Goal: Navigation & Orientation: Find specific page/section

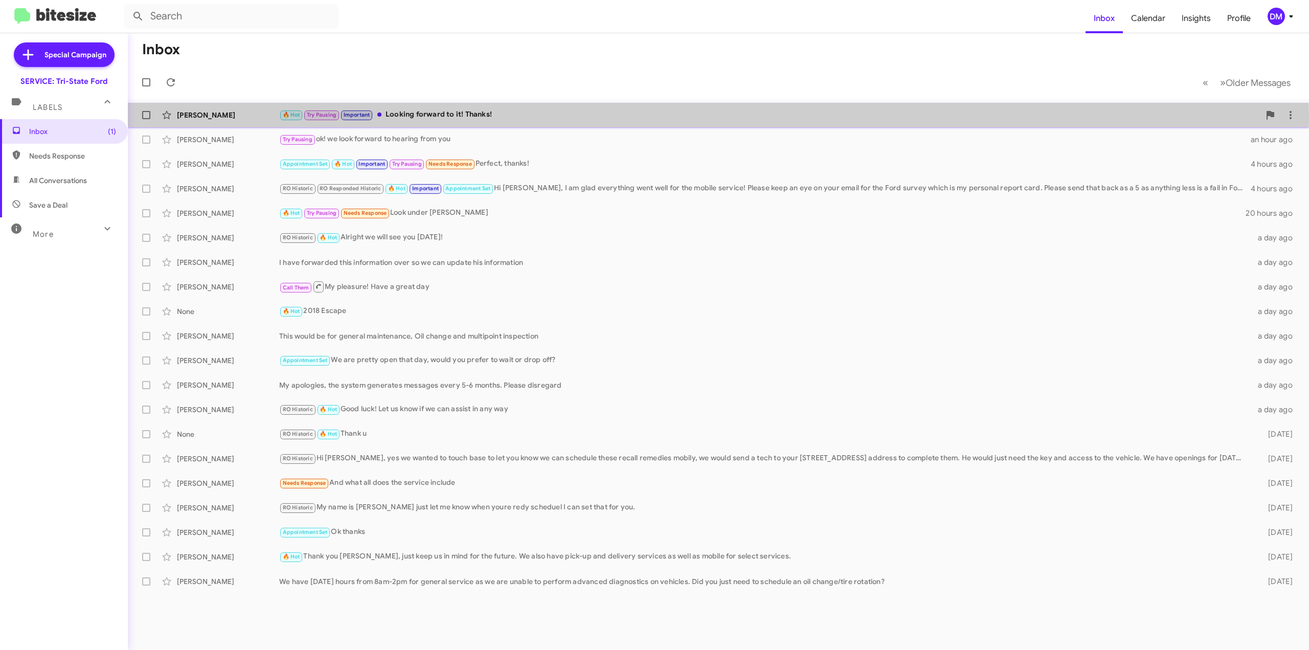
click at [190, 120] on div "Ryan Sadler 🔥 Hot Try Pausing Important Looking forward to it! Thanks! 36 minut…" at bounding box center [718, 115] width 1165 height 20
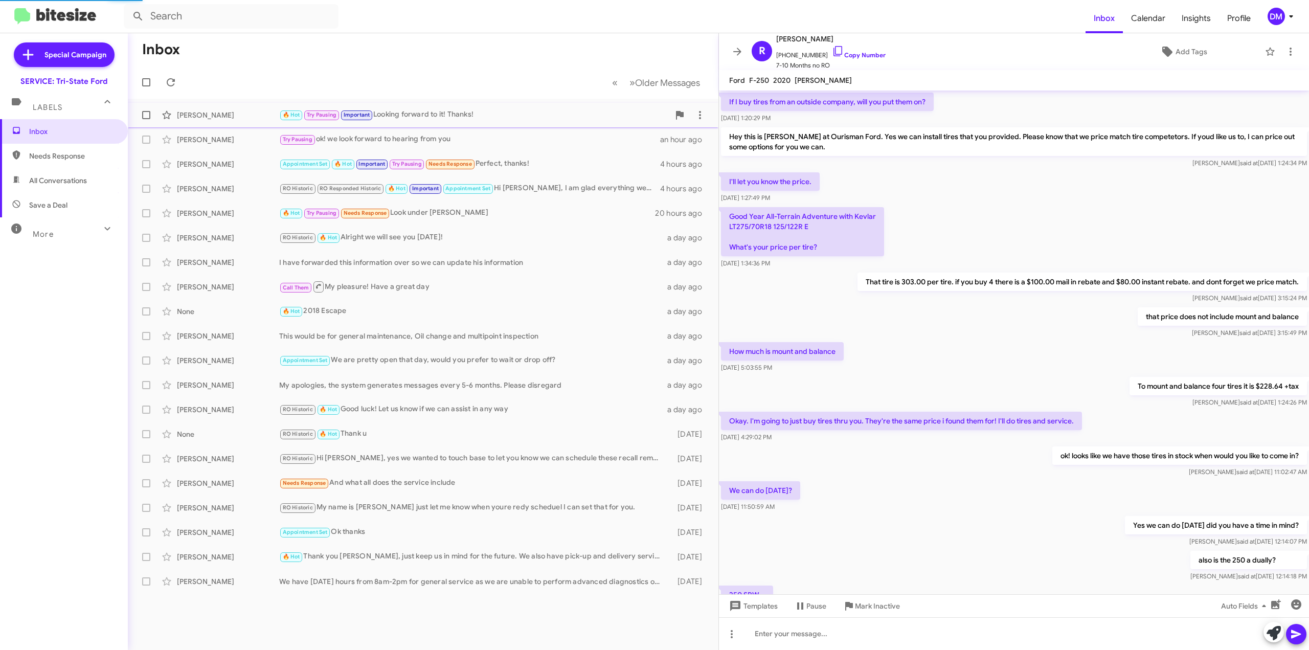
scroll to position [314, 0]
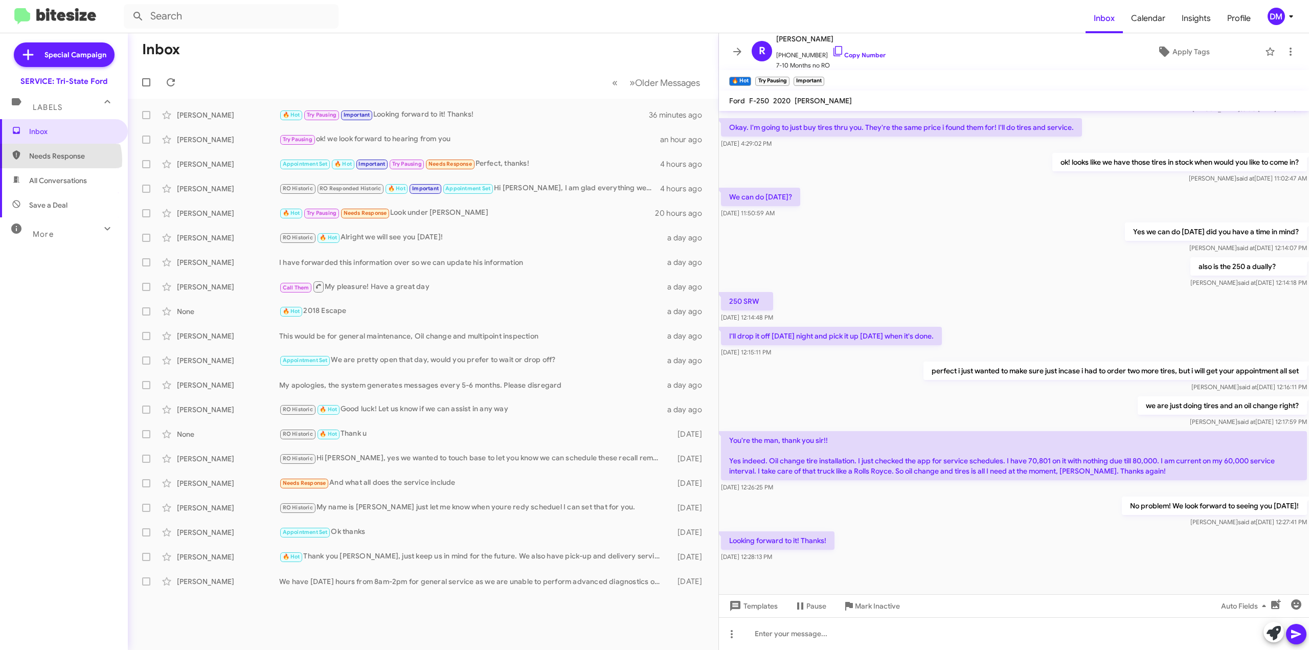
click at [59, 160] on span "Needs Response" at bounding box center [72, 156] width 87 height 10
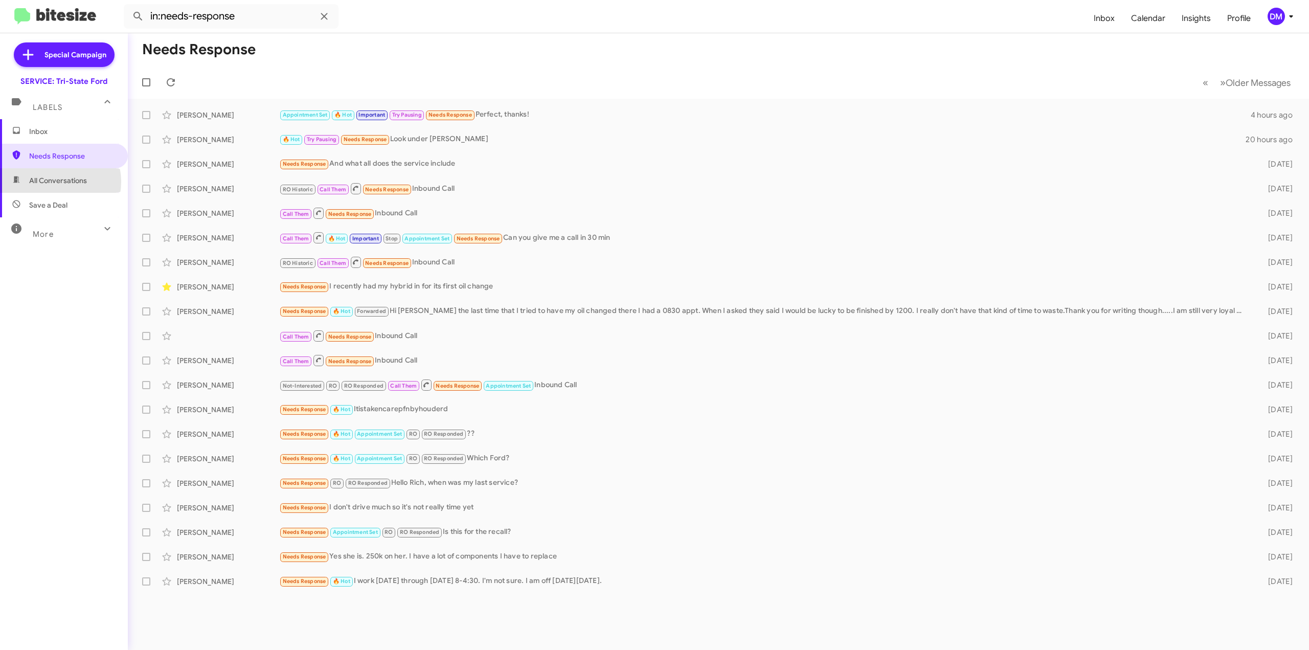
click at [57, 182] on span "All Conversations" at bounding box center [58, 180] width 58 height 10
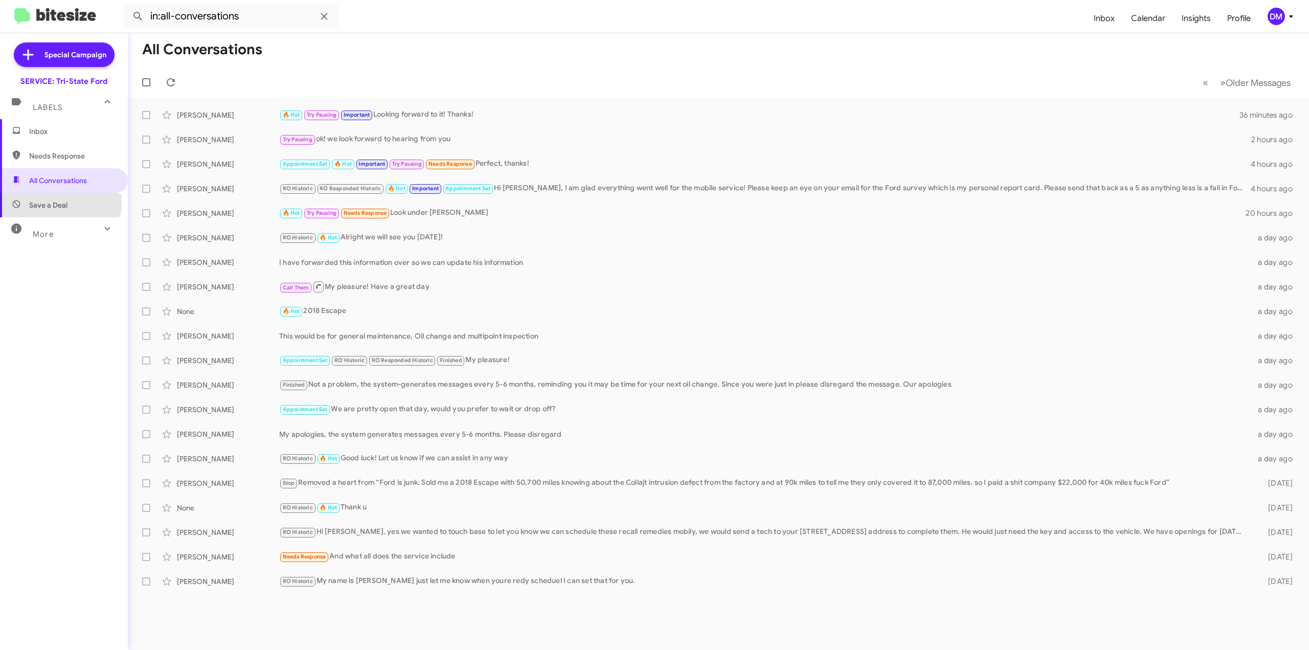
click at [53, 202] on span "Save a Deal" at bounding box center [48, 205] width 38 height 10
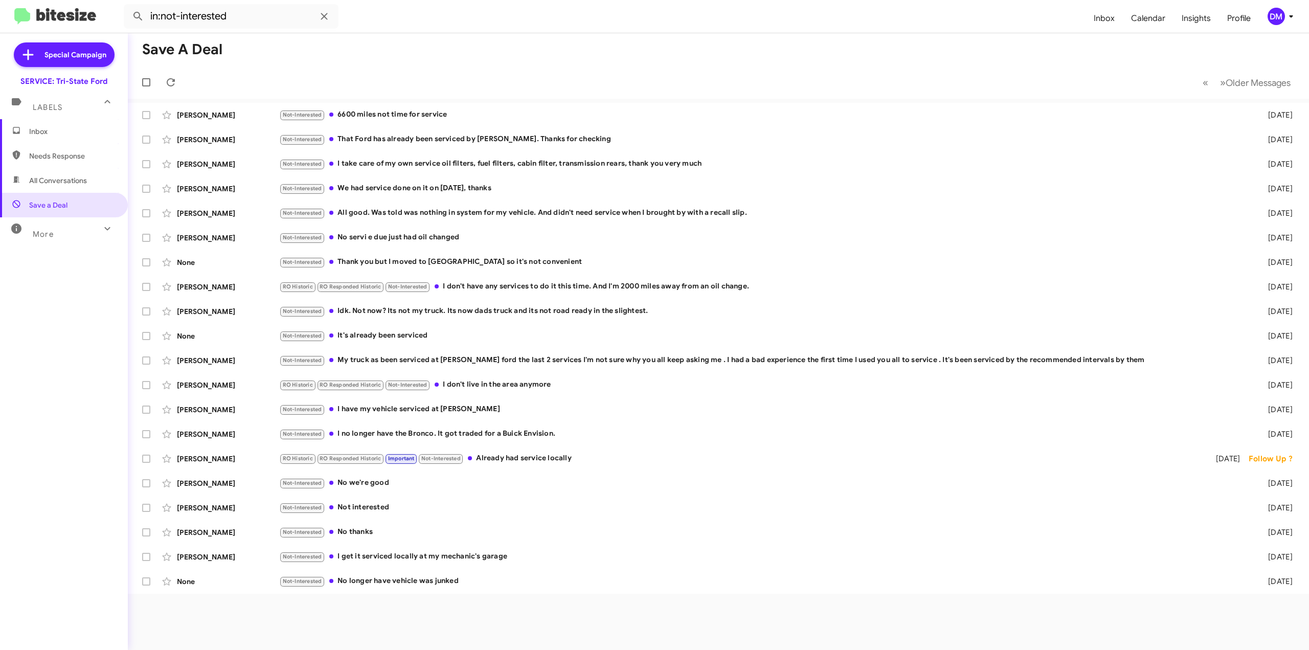
click at [43, 232] on span "More" at bounding box center [43, 234] width 21 height 9
click at [40, 261] on span "Important" at bounding box center [72, 262] width 87 height 10
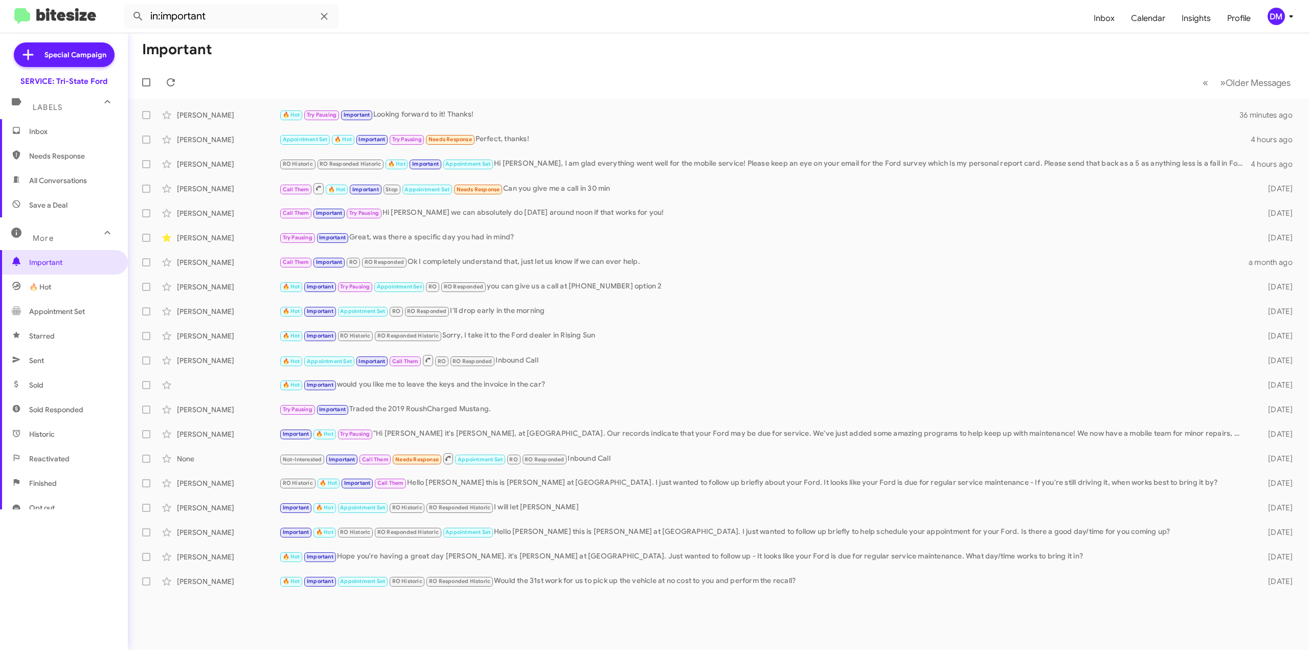
click at [40, 283] on span "🔥 Hot" at bounding box center [40, 287] width 22 height 10
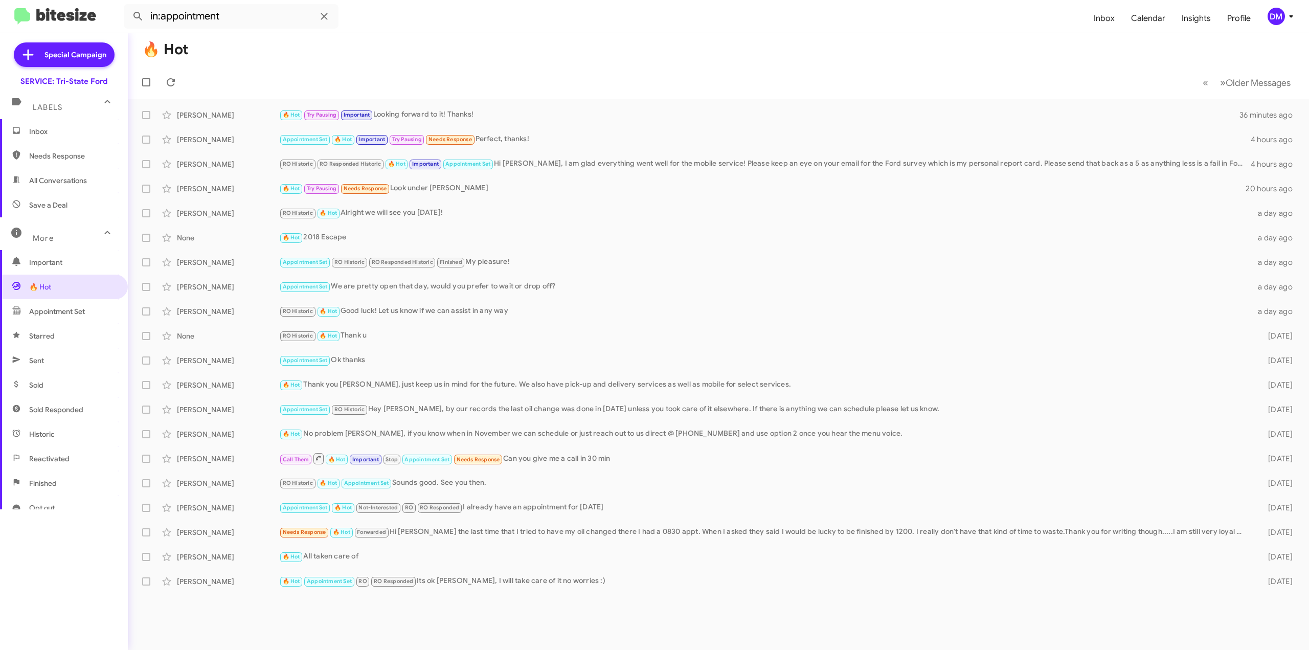
click at [47, 366] on span "Sent" at bounding box center [64, 360] width 128 height 25
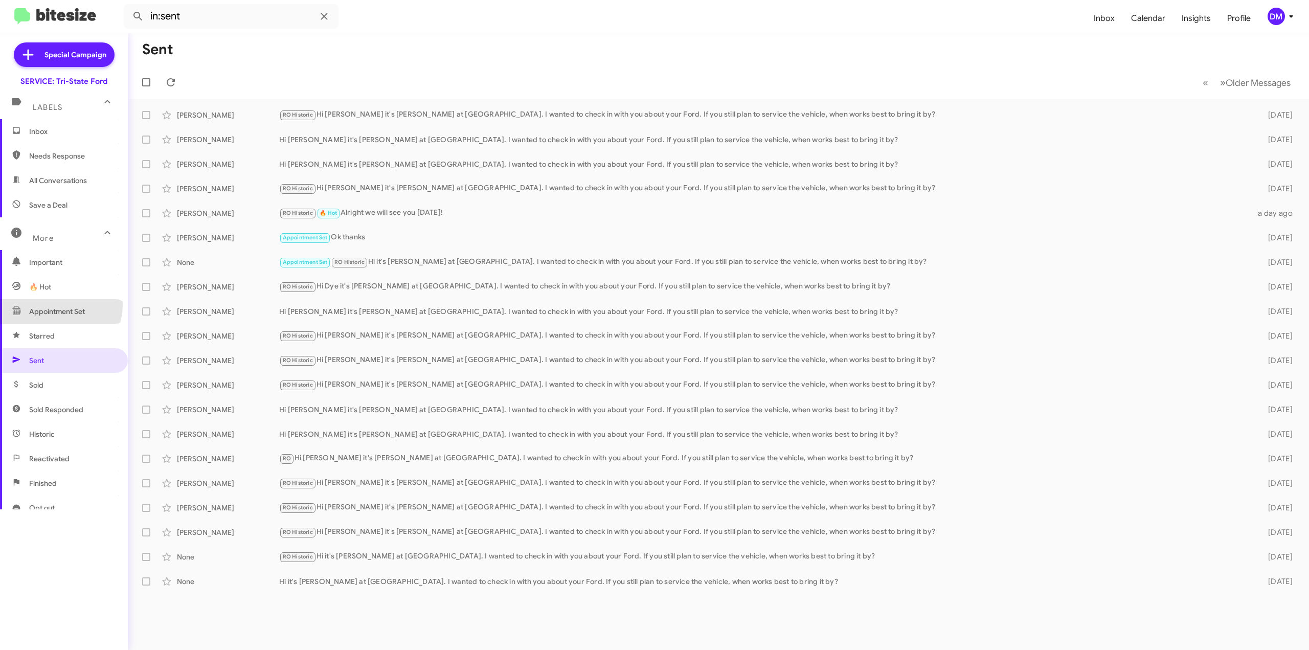
click at [57, 304] on span "Appointment Set" at bounding box center [64, 311] width 128 height 25
type input "in:appointment-set"
